Goal: Task Accomplishment & Management: Manage account settings

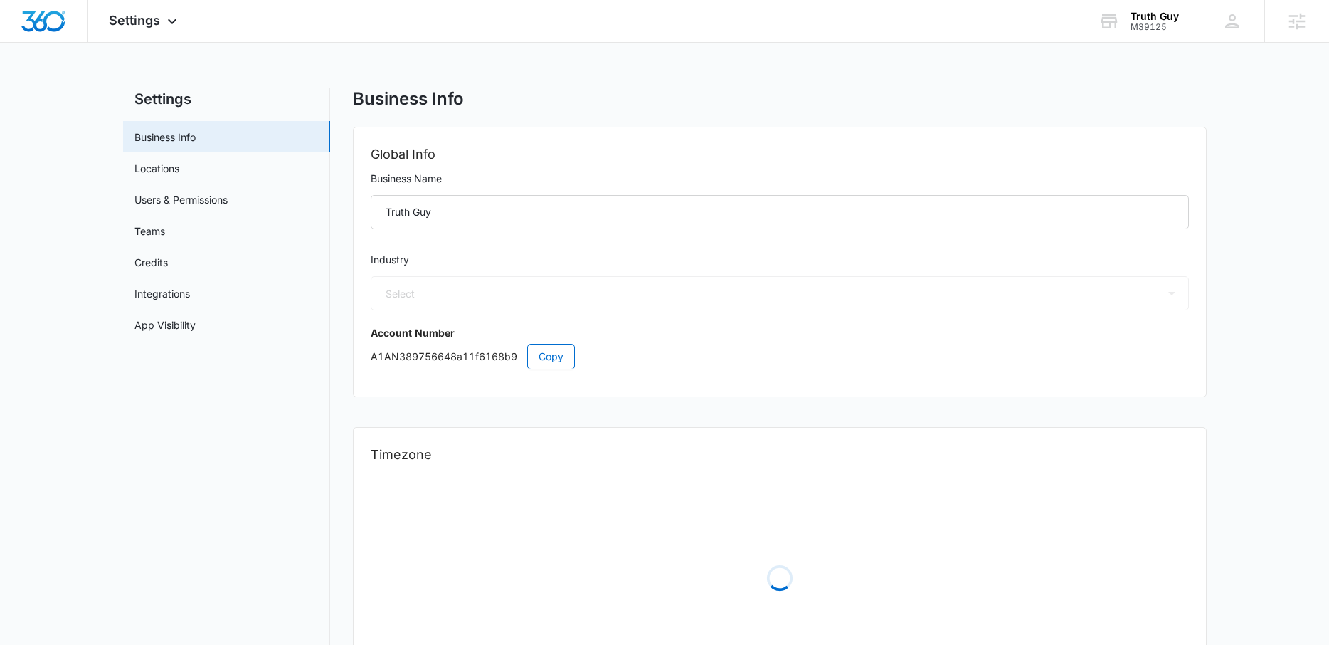
select select "45"
select select "US"
select select "America/[GEOGRAPHIC_DATA]"
click at [202, 200] on link "Users & Permissions" at bounding box center [180, 199] width 93 height 15
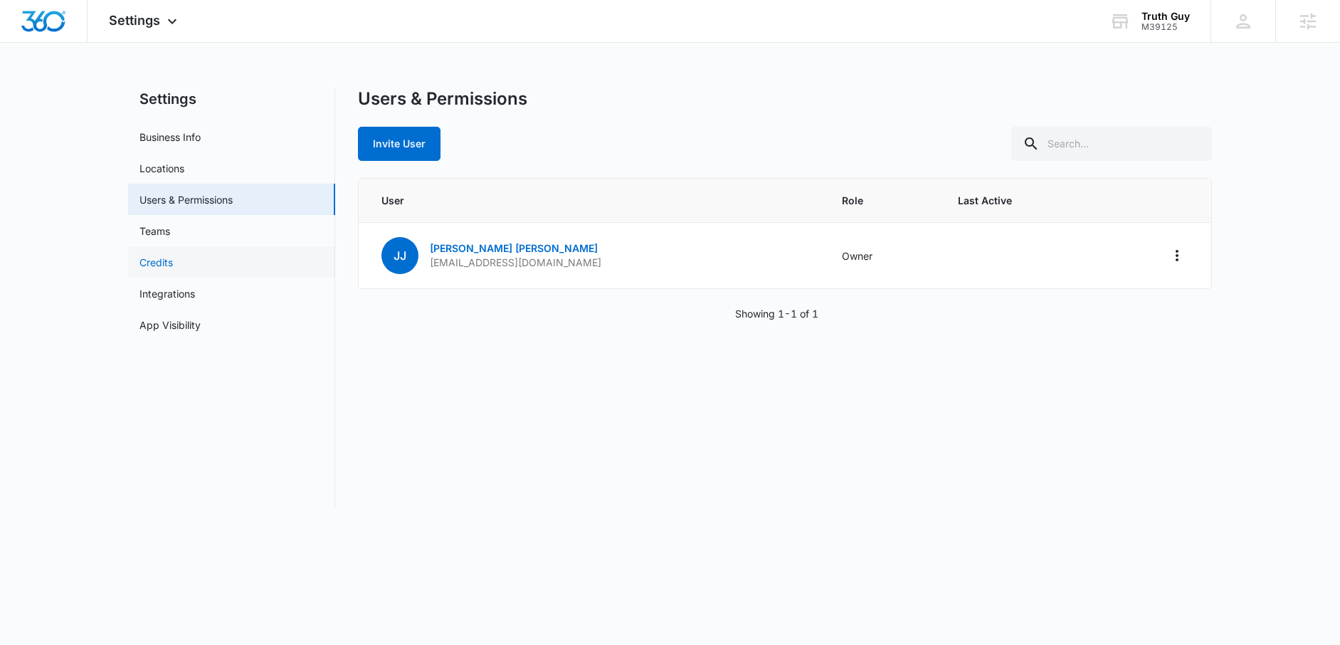
click at [173, 270] on link "Credits" at bounding box center [155, 262] width 33 height 15
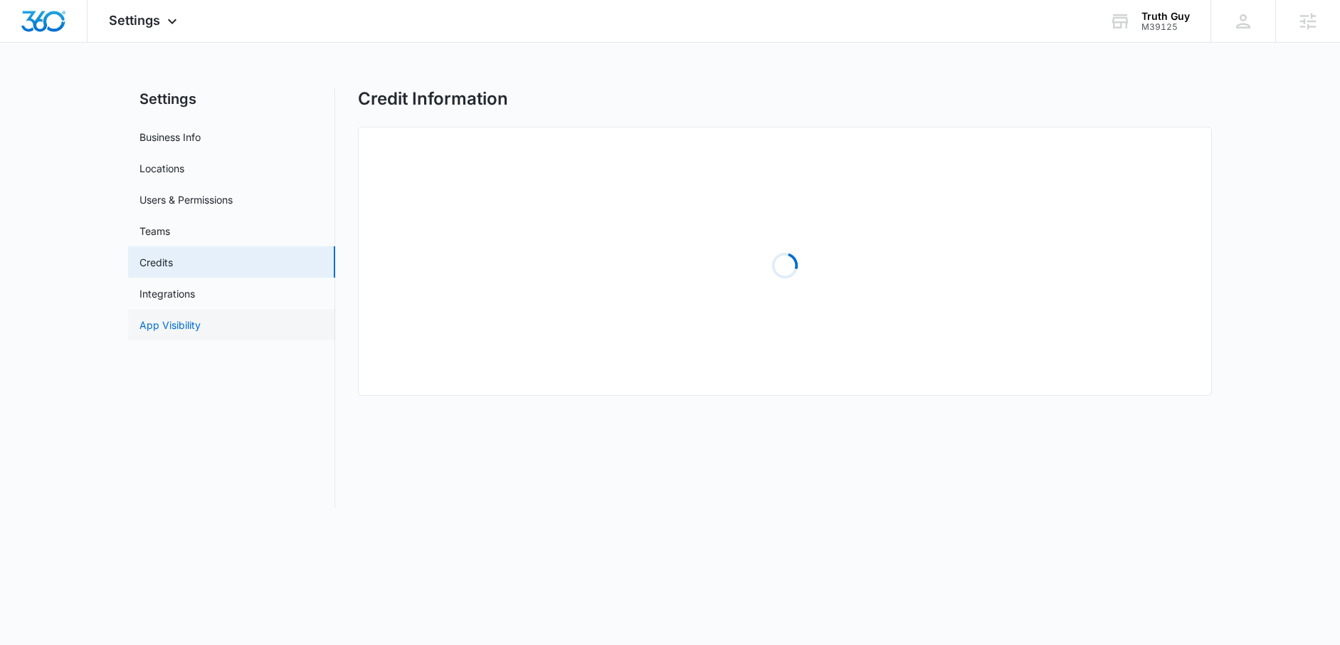
click at [179, 317] on link "App Visibility" at bounding box center [169, 324] width 61 height 15
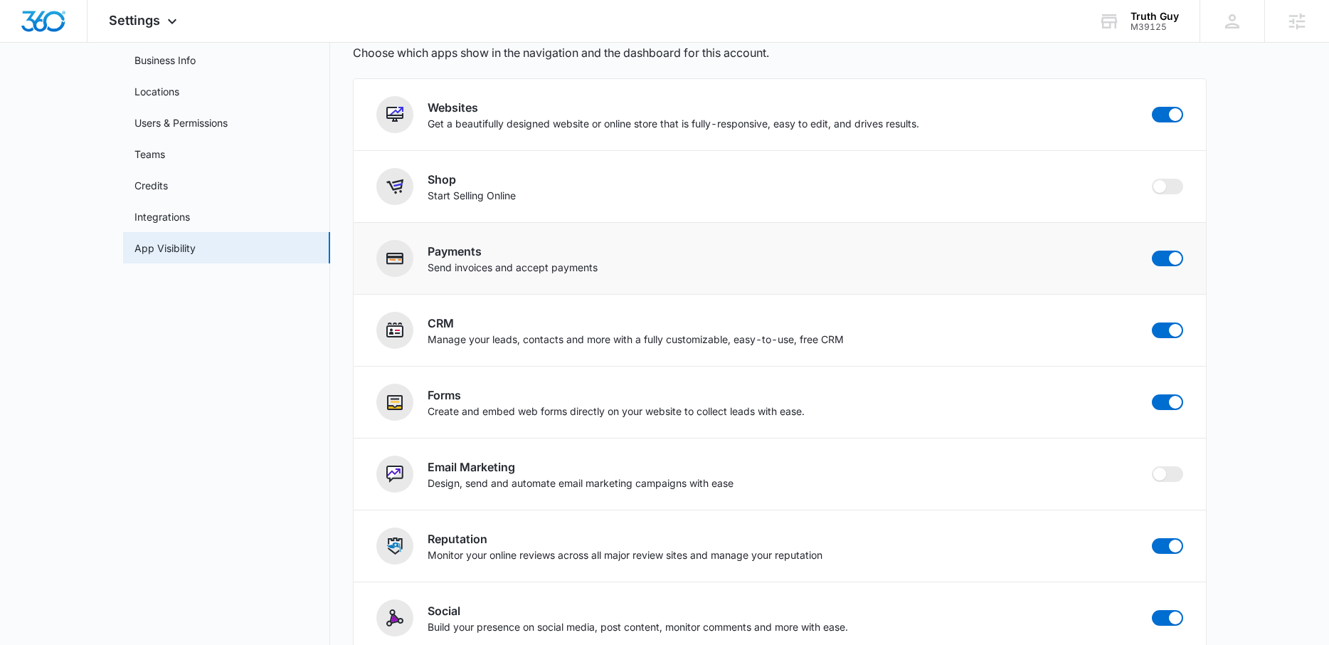
scroll to position [151, 0]
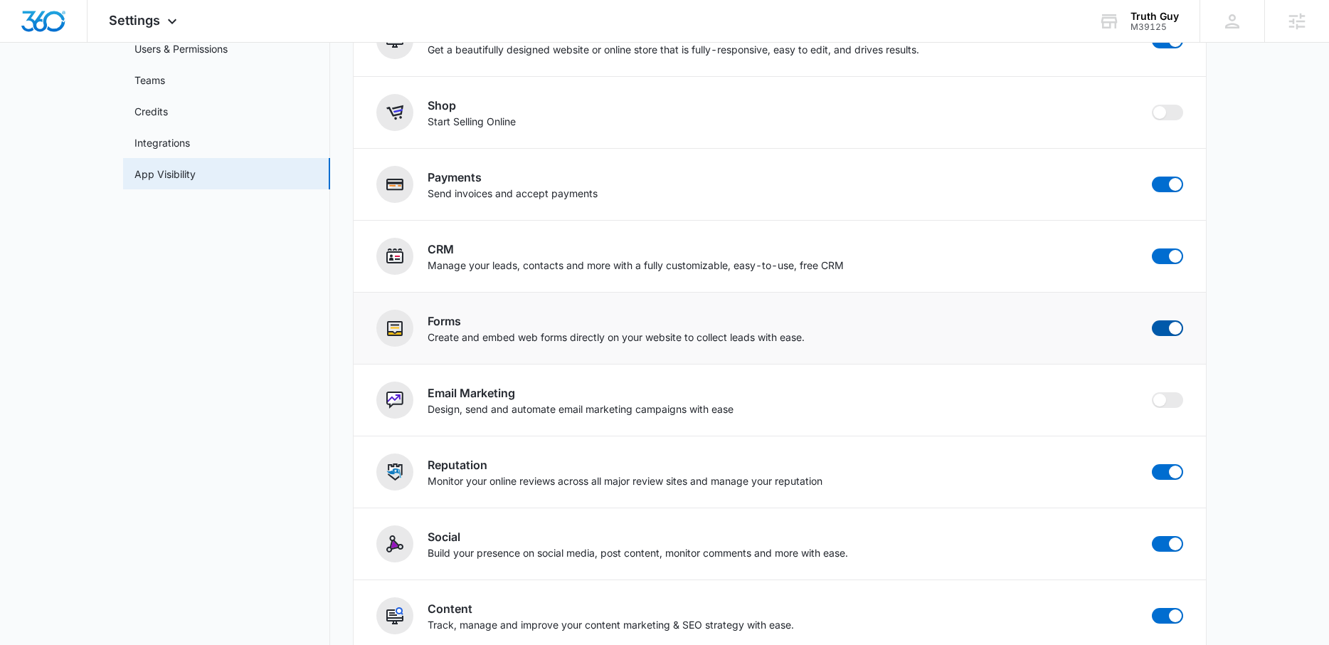
click at [1173, 327] on span at bounding box center [1175, 328] width 13 height 13
click at [1152, 320] on input "checkbox" at bounding box center [1151, 319] width 1 height 1
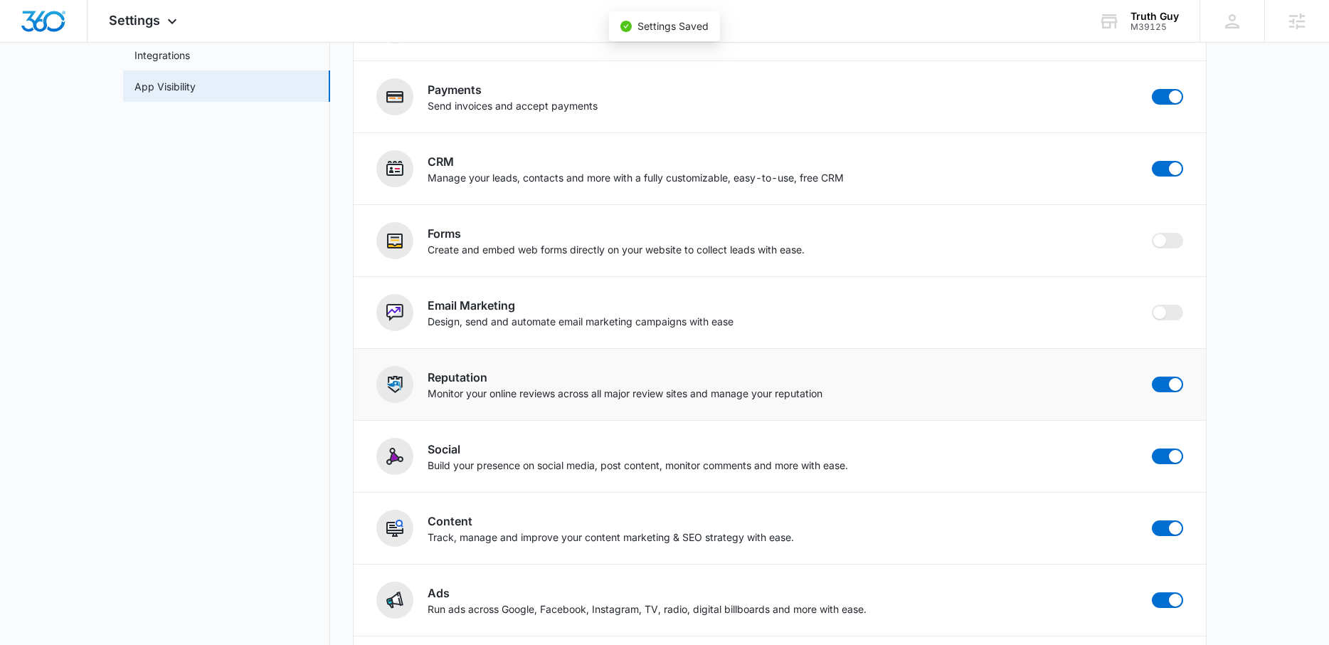
scroll to position [319, 0]
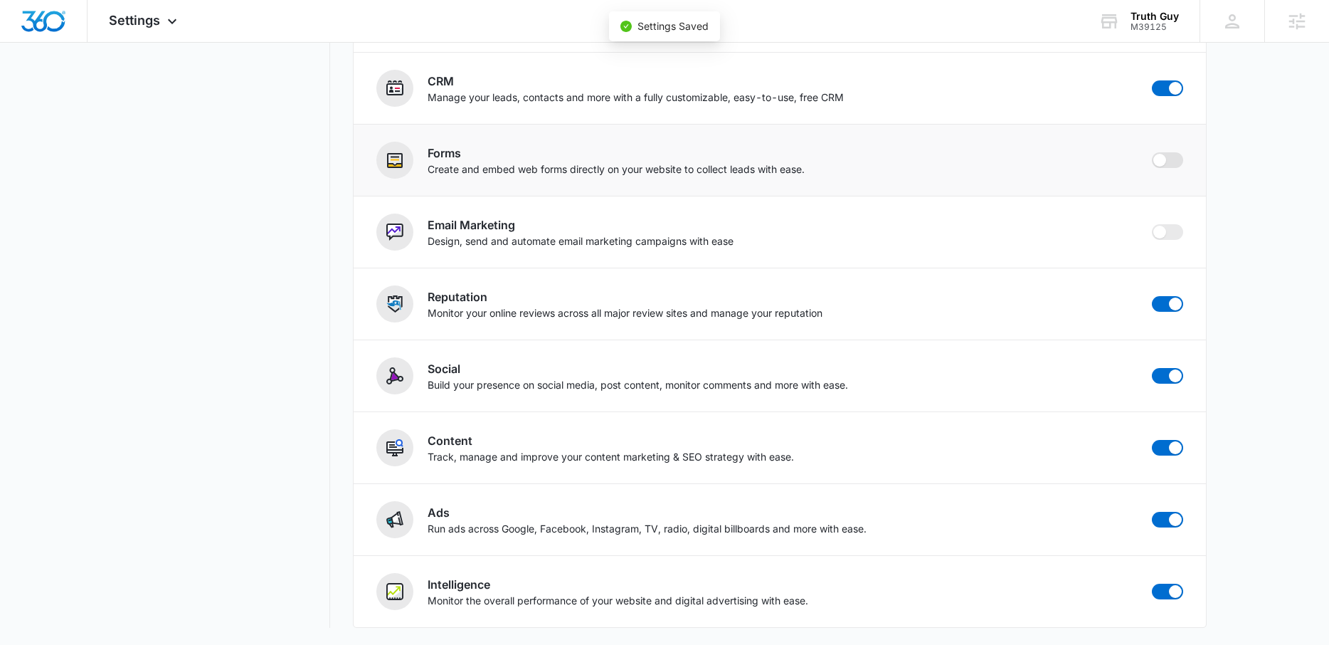
click at [1172, 160] on span at bounding box center [1167, 160] width 31 height 16
click at [1152, 152] on input "checkbox" at bounding box center [1151, 152] width 1 height 1
checkbox input "true"
click at [55, 34] on div at bounding box center [44, 21] width 88 height 42
click at [1148, 26] on div "M39125" at bounding box center [1155, 27] width 48 height 10
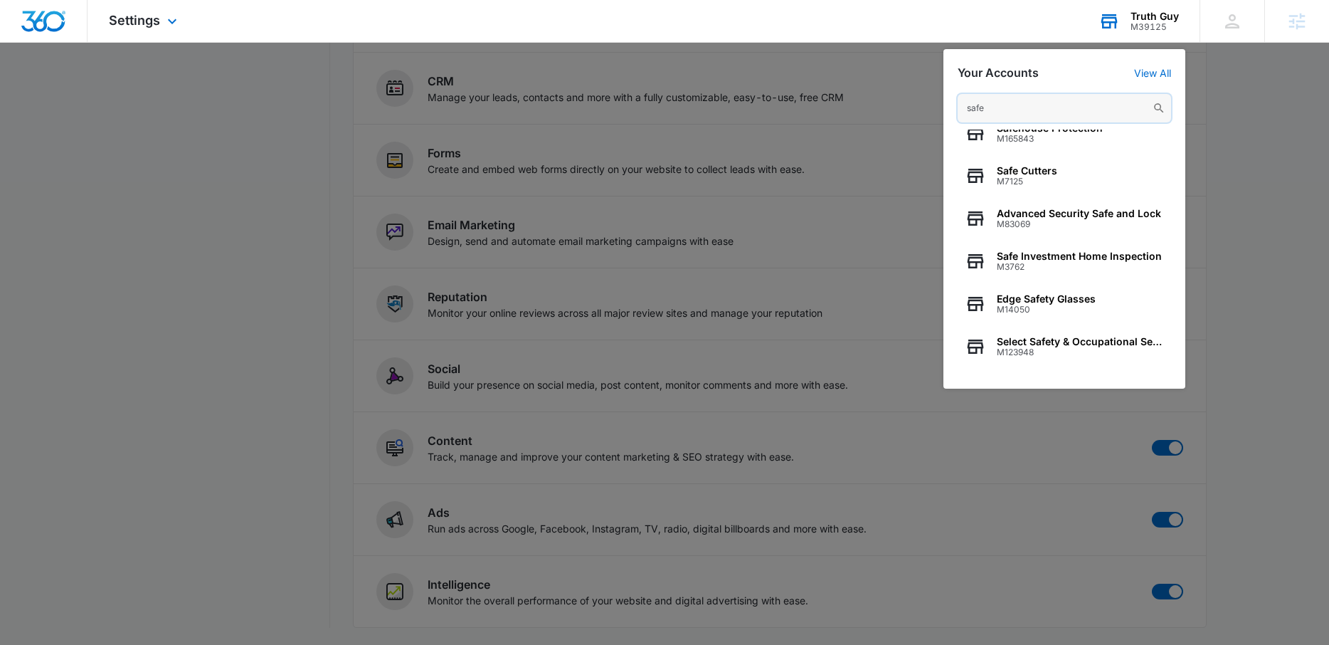
scroll to position [0, 0]
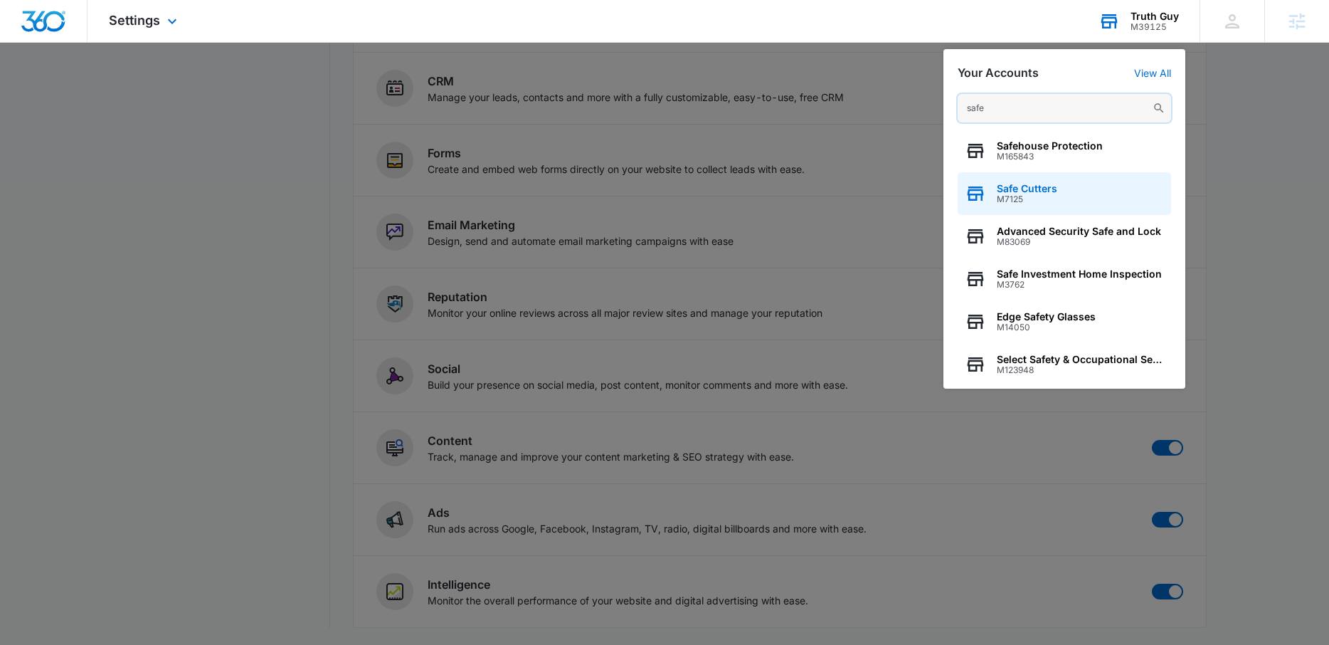
type input "safe"
click at [1054, 198] on span "M7125" at bounding box center [1027, 199] width 60 height 10
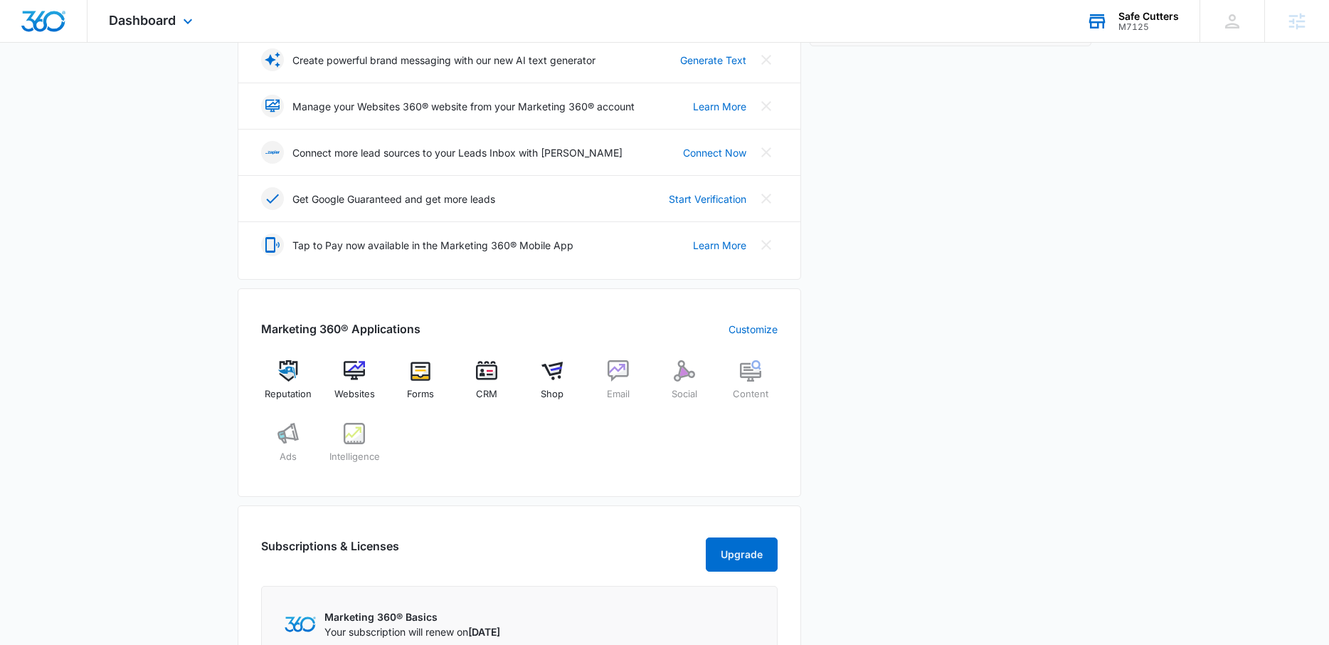
scroll to position [554, 0]
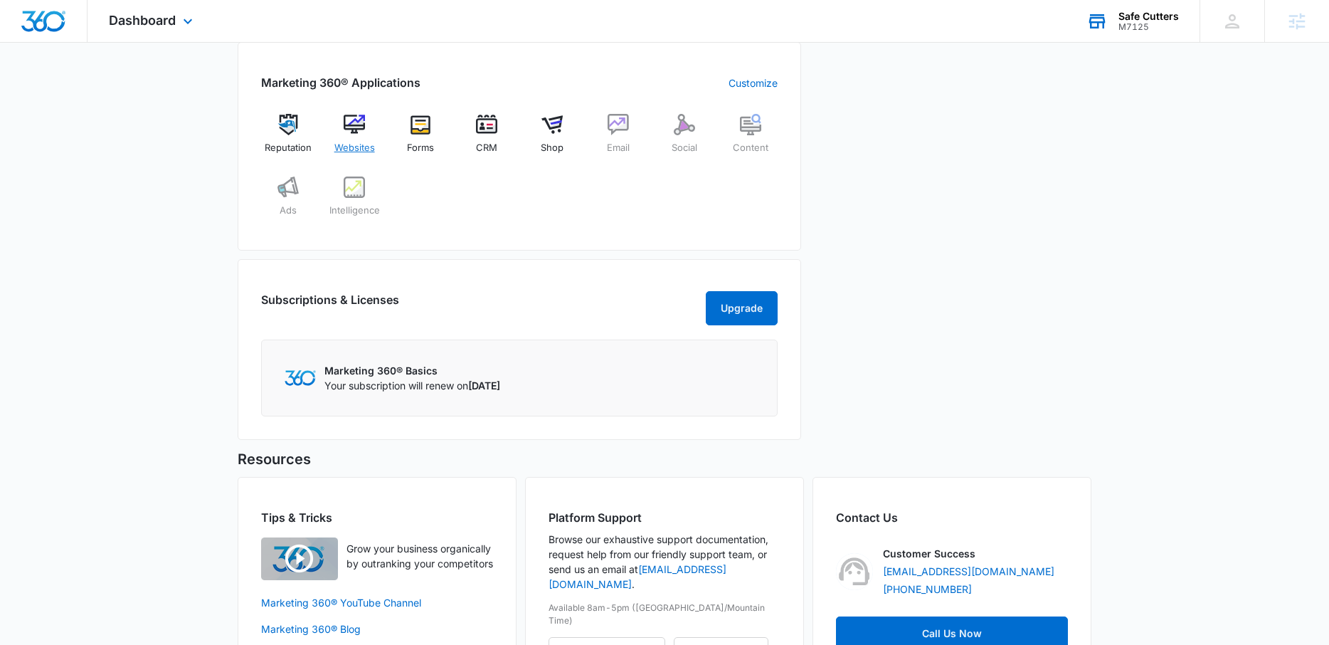
click at [364, 142] on span "Websites" at bounding box center [354, 148] width 41 height 14
